Goal: Check status

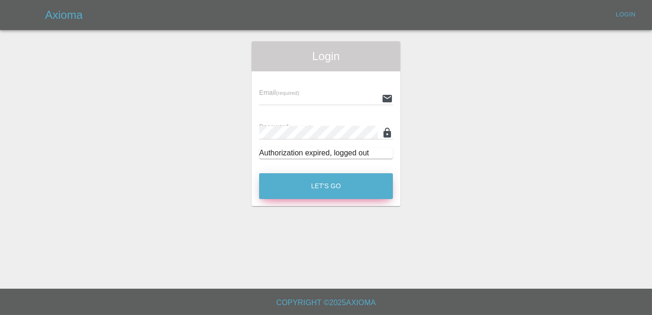
type input "[PERSON_NAME][EMAIL_ADDRESS][DOMAIN_NAME]"
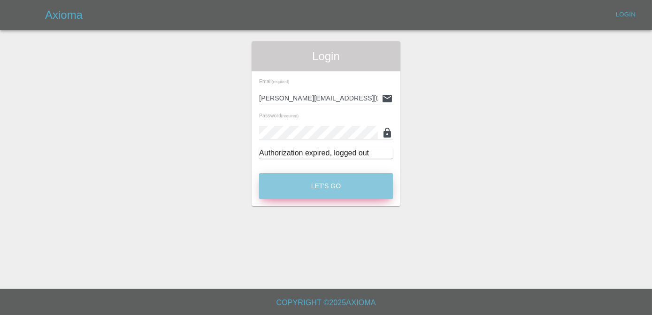
click at [340, 186] on button "Let's Go" at bounding box center [326, 186] width 134 height 26
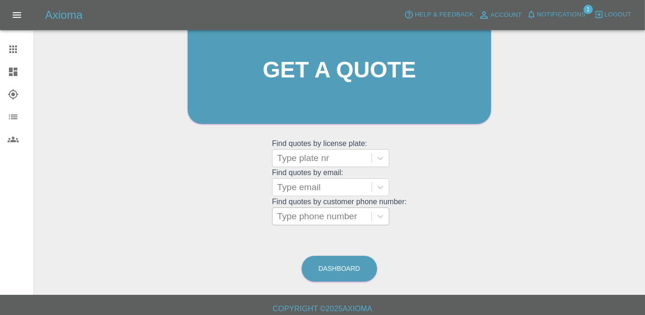
scroll to position [124, 0]
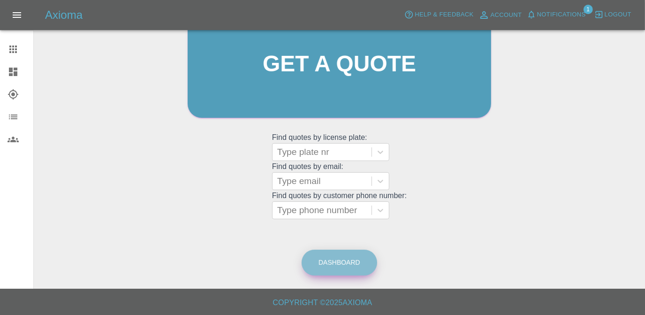
click at [344, 262] on link "Dashboard" at bounding box center [340, 263] width 76 height 26
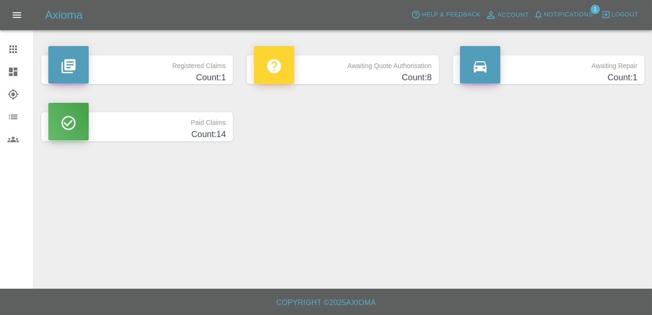
click at [540, 70] on p "Awaiting Repair" at bounding box center [548, 63] width 177 height 16
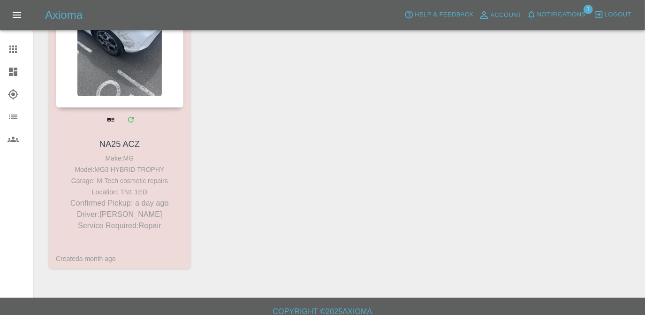
scroll to position [160, 0]
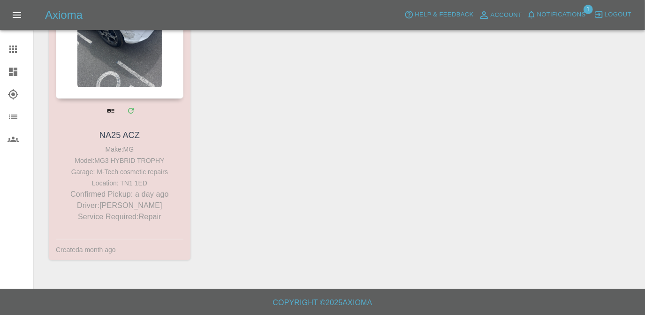
click at [162, 89] on div at bounding box center [120, 30] width 128 height 137
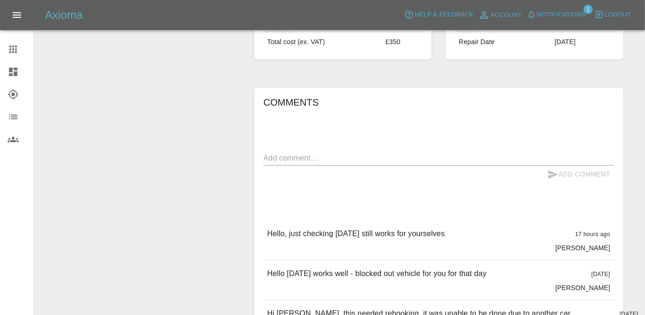
scroll to position [426, 0]
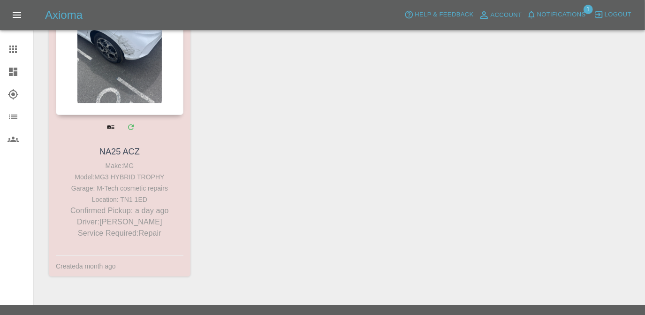
scroll to position [160, 0]
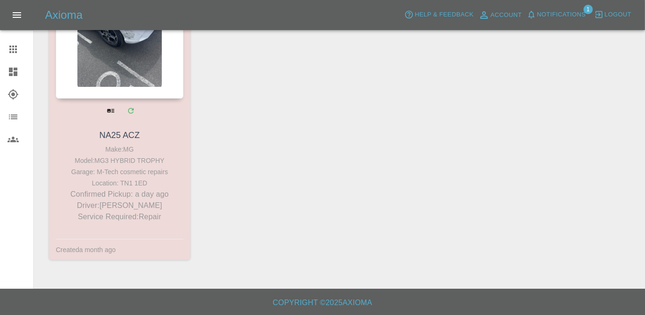
click at [143, 102] on div at bounding box center [121, 110] width 128 height 24
click at [137, 74] on div at bounding box center [120, 30] width 128 height 137
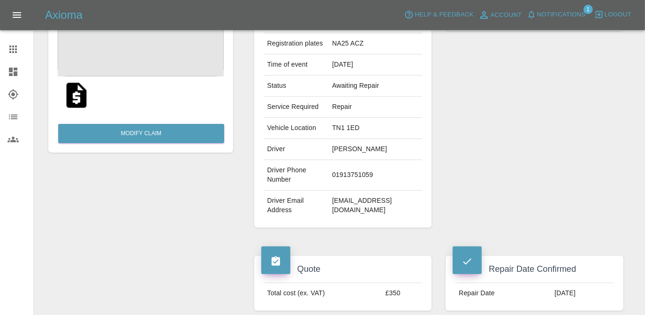
scroll to position [256, 0]
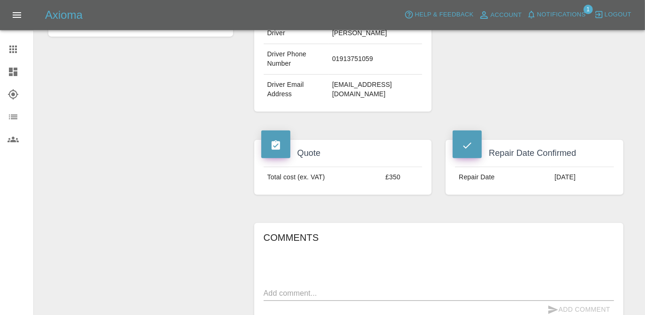
click at [425, 288] on textarea at bounding box center [439, 293] width 350 height 11
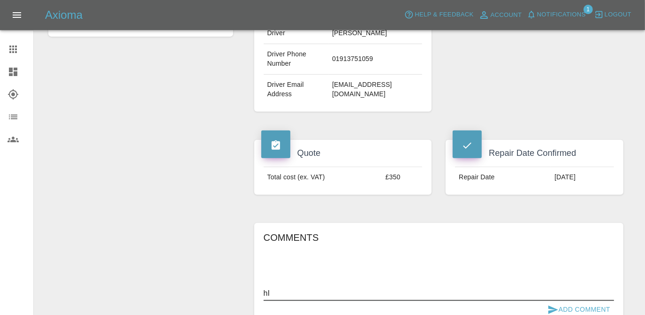
type textarea "h"
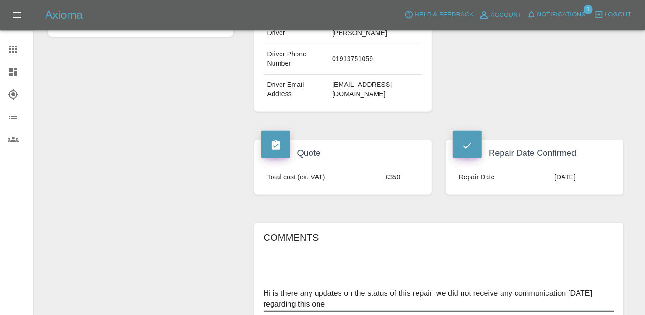
type textarea "Hi is there any updates on the status of this repair, we did not receive any co…"
click at [572, 311] on button "Add Comment" at bounding box center [579, 319] width 70 height 17
